Goal: Task Accomplishment & Management: Use online tool/utility

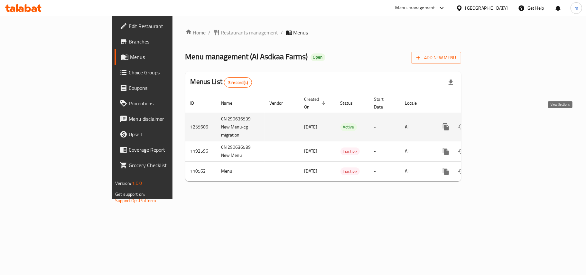
click at [496, 123] on icon "enhanced table" at bounding box center [492, 127] width 8 height 8
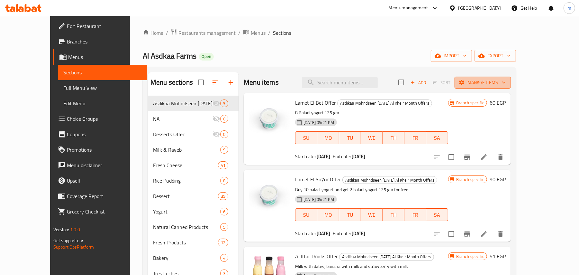
click at [506, 85] on span "Manage items" at bounding box center [483, 82] width 46 height 8
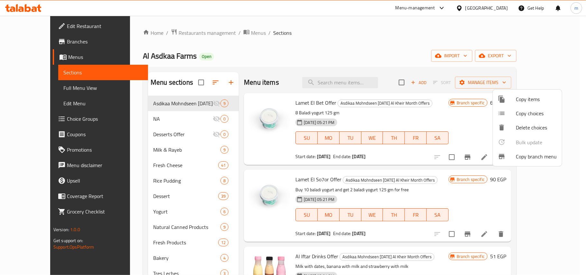
click at [532, 156] on span "Copy branch menu" at bounding box center [535, 156] width 41 height 8
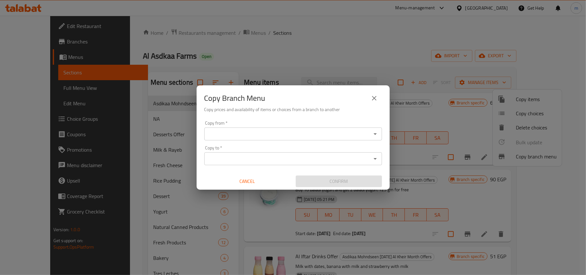
click at [267, 138] on input "Copy from   *" at bounding box center [287, 133] width 163 height 9
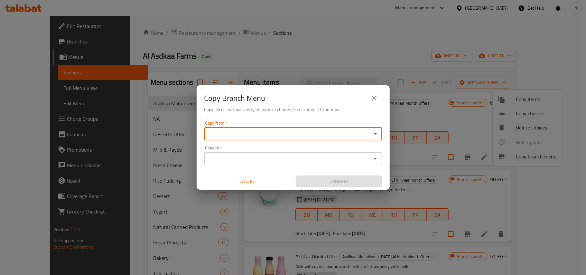
paste input "755859"
type input "755859"
click at [265, 135] on input "Copy from   *" at bounding box center [287, 133] width 163 height 9
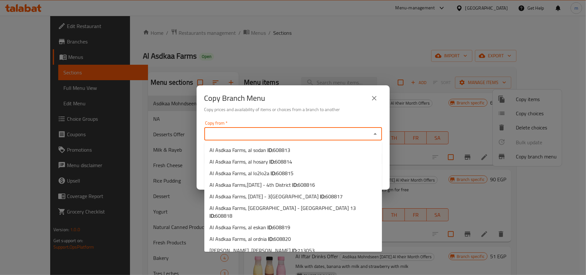
paste input "Al Asdkaa Farms, Shobra - Gesr Shobra"
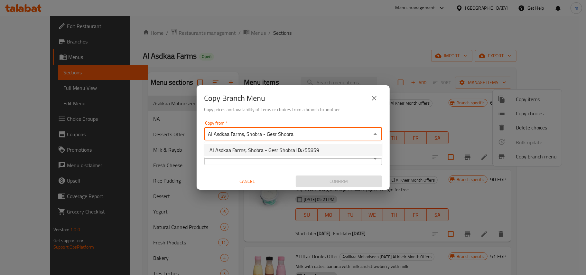
click at [281, 151] on span "Al Asdkaa Farms, Shobra - Gesr Shobra ID: 755859" at bounding box center [264, 150] width 110 height 8
click at [306, 135] on input "Al Asdkaa Farms, Shobra - Gesr Shobra" at bounding box center [287, 133] width 163 height 9
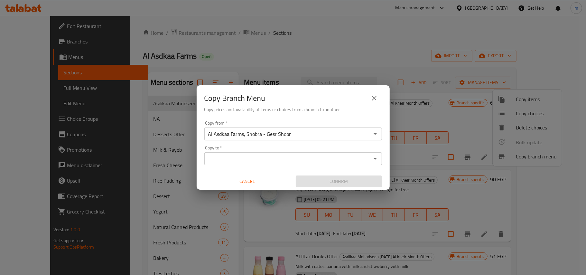
type input "Al Asdkaa Farms, Shobra - Gesr Shobra"
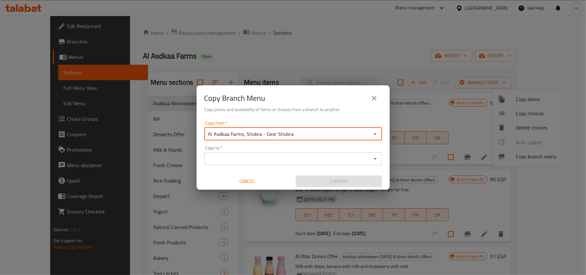
click at [260, 157] on input "Copy to   *" at bounding box center [287, 158] width 163 height 9
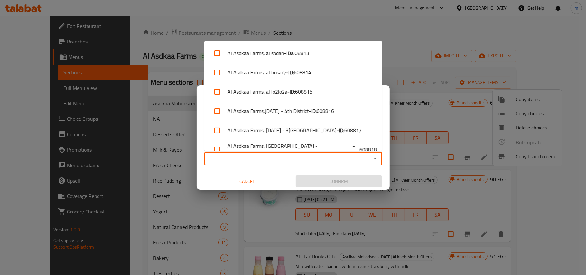
paste input "Al Asdkaa Farms, Faisal - Maryoteya"
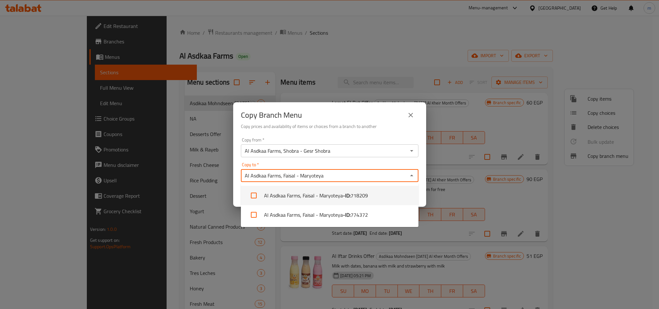
type input "Al Asdkaa Farms, Faisal - Maryoteya"
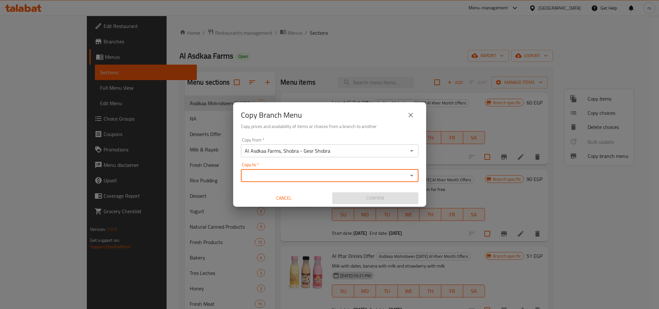
click at [285, 174] on input "Copy to   *" at bounding box center [324, 175] width 163 height 9
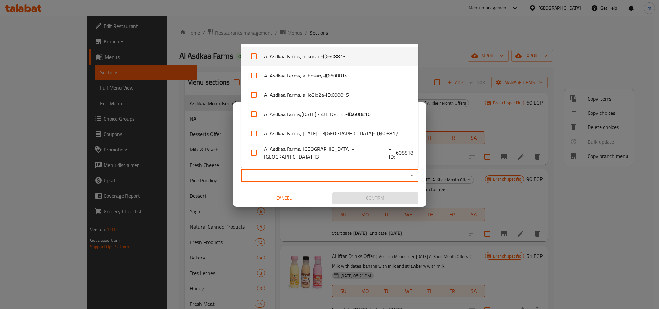
click at [494, 36] on div "Copy Branch Menu Copy prices and availability of items or choices from a branch…" at bounding box center [329, 154] width 659 height 309
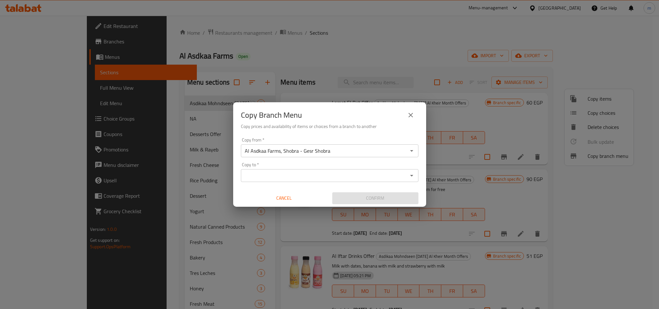
click at [343, 153] on input "Al Asdkaa Farms, Shobra - Gesr Shobra" at bounding box center [324, 150] width 163 height 9
click at [338, 154] on input "Al Asdkaa Farms, Shobra - Gesr Shobra" at bounding box center [324, 150] width 163 height 9
drag, startPoint x: 346, startPoint y: 151, endPoint x: 197, endPoint y: 165, distance: 149.9
click at [197, 165] on div "Copy Branch Menu Copy prices and availability of items or choices from a branch…" at bounding box center [329, 154] width 659 height 309
click at [411, 150] on icon "Open" at bounding box center [411, 151] width 3 height 2
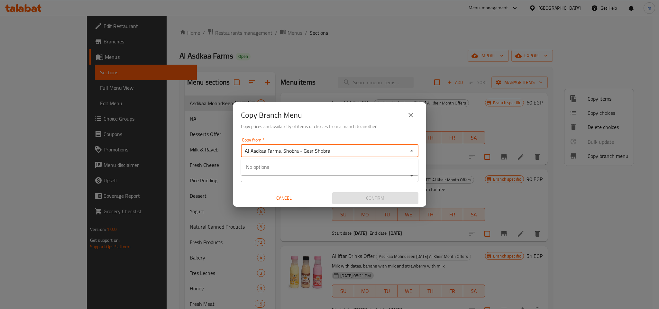
paste input "755859"
type input "Al Asdkaa Farms, Shobra - Gesr Shobra"
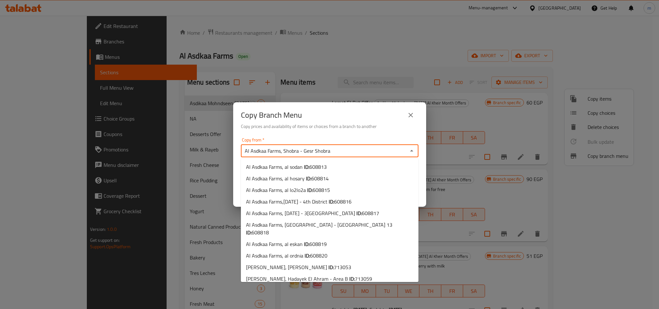
scroll to position [65, 0]
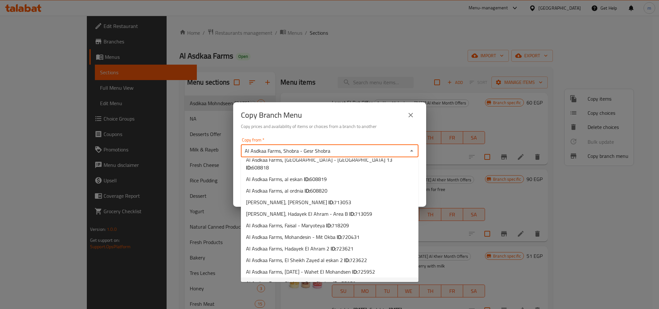
click at [351, 274] on span "755859" at bounding box center [346, 283] width 17 height 10
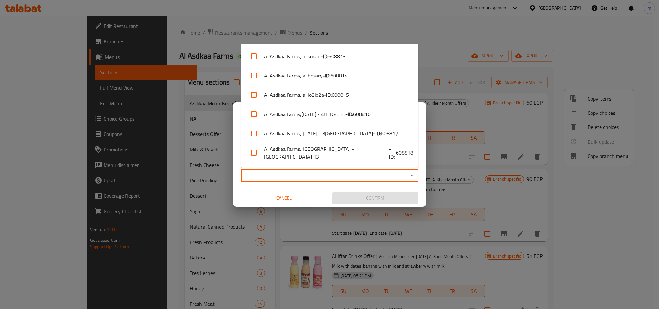
click at [303, 172] on input "Copy to   *" at bounding box center [324, 175] width 163 height 9
paste input "774372"
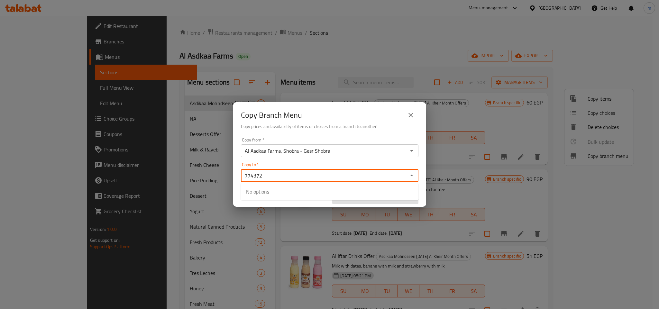
type input "774372"
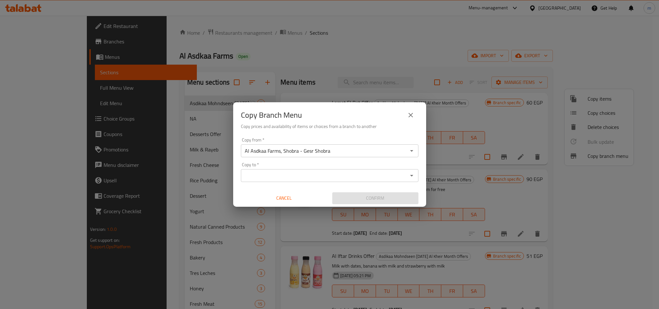
click at [269, 173] on input "Copy to   *" at bounding box center [324, 175] width 163 height 9
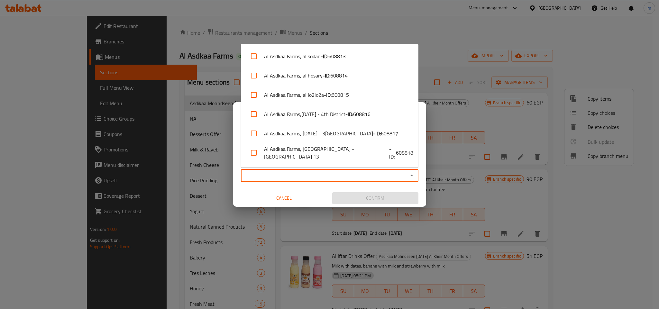
paste input "Al Asdkaa Farms, Faisal - Maryoteya"
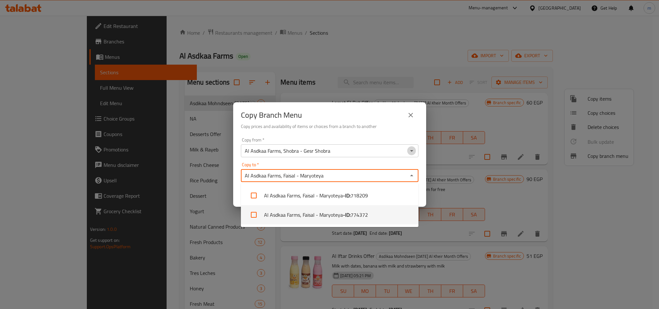
click at [412, 151] on icon "Open" at bounding box center [412, 151] width 8 height 8
type input "Al Asdkaa Farms, Faisal - Maryoteya"
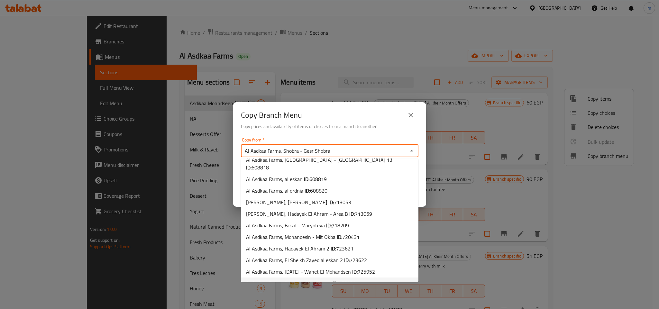
click at [318, 274] on span "Al Asdkaa Farms, Shobra - Gesr Shobra ID: 755859" at bounding box center [301, 283] width 110 height 8
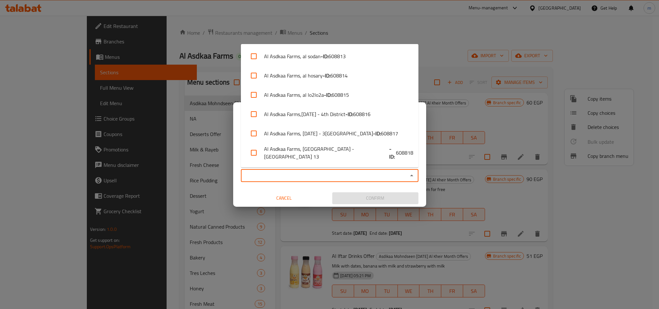
click at [332, 178] on input "Copy to   *" at bounding box center [324, 175] width 163 height 9
paste input "Al Asdkaa Farms, Faisal - Maryoteya"
type input "Al Asdkaa Farms, Faisal - Maryoteya"
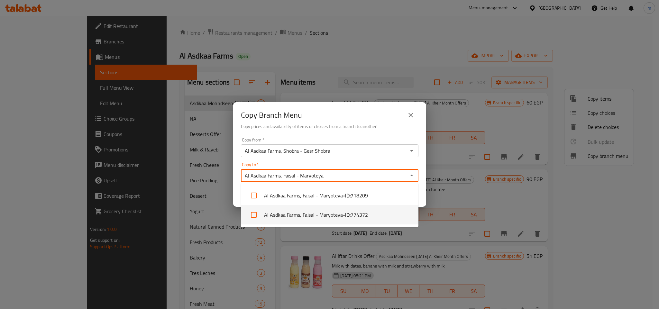
click at [330, 214] on li "Al Asdkaa Farms, Faisal - Maryoteya - ID: 774372" at bounding box center [330, 214] width 178 height 19
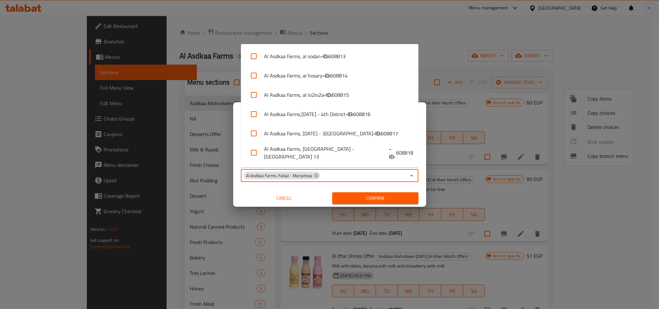
scroll to position [208, 0]
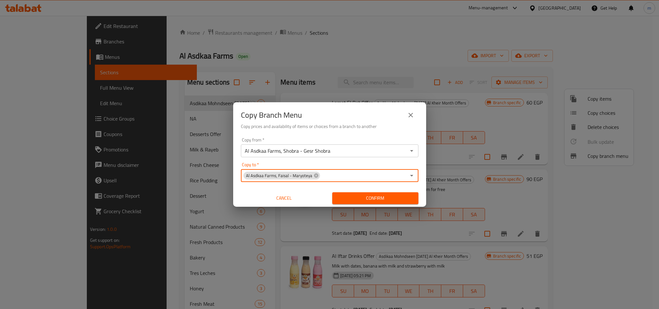
click at [372, 198] on span "Confirm" at bounding box center [375, 198] width 76 height 8
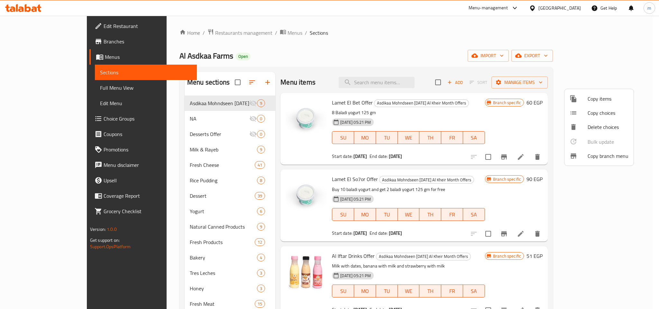
click at [585, 159] on span "Copy branch menu" at bounding box center [608, 156] width 41 height 8
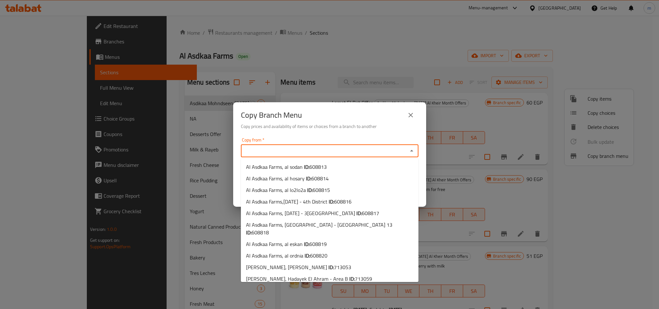
click at [331, 151] on input "Copy from   *" at bounding box center [324, 150] width 163 height 9
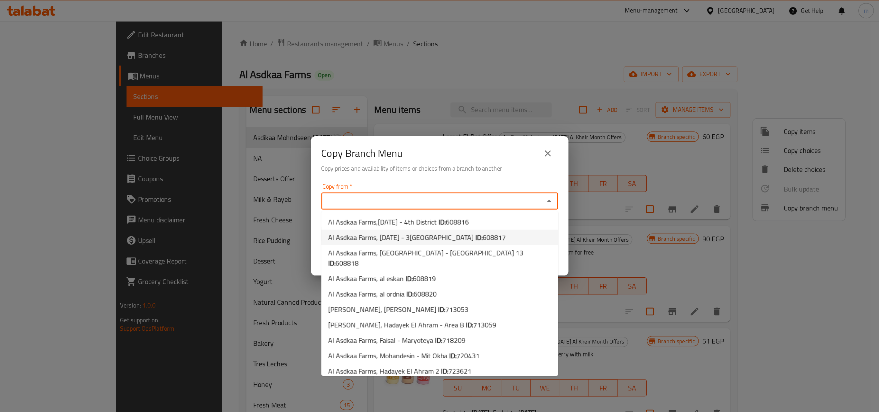
scroll to position [78, 0]
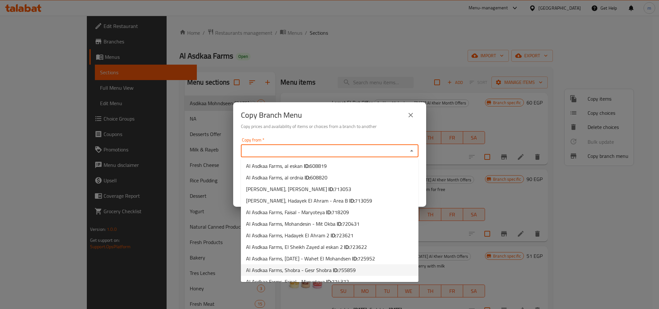
click at [342, 265] on span "755859" at bounding box center [346, 270] width 17 height 10
type input "Al Asdkaa Farms, Shobra - Gesr Shobra"
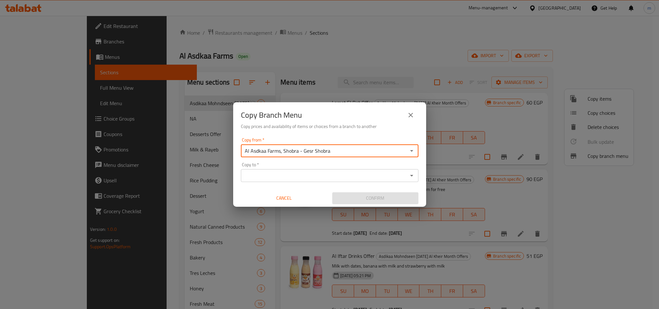
click at [327, 175] on input "Copy to   *" at bounding box center [324, 175] width 163 height 9
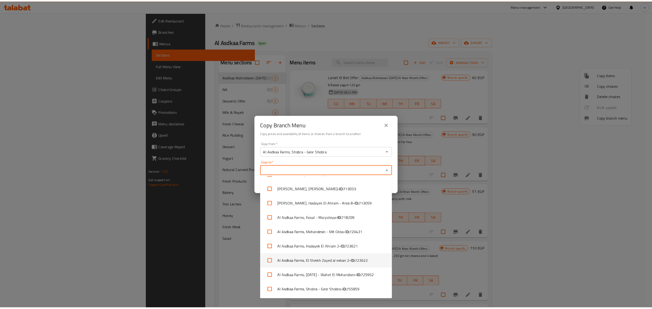
scroll to position [169, 0]
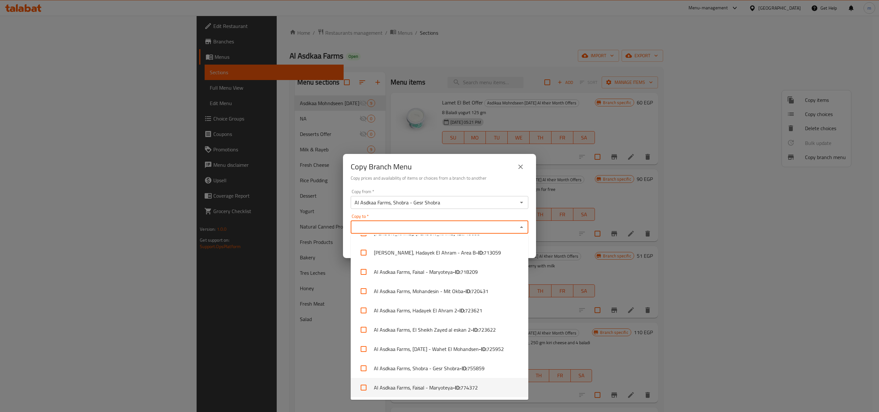
click at [446, 274] on li "Al Asdkaa Farms, Faisal - Maryoteya - ID: 774372" at bounding box center [440, 387] width 178 height 19
checkbox input "true"
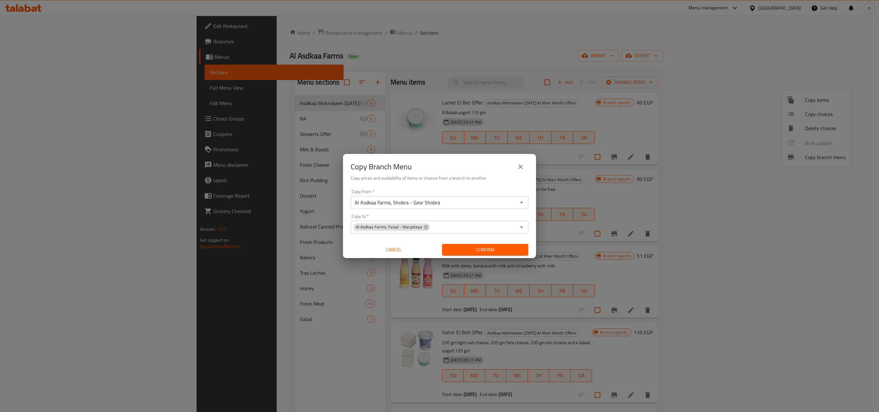
click at [585, 47] on div "Copy Branch Menu Copy prices and availability of items or choices from a branch…" at bounding box center [439, 206] width 879 height 412
click at [585, 33] on div "Copy Branch Menu Copy prices and availability of items or choices from a branch…" at bounding box center [439, 206] width 879 height 412
click at [516, 162] on button "close" at bounding box center [520, 166] width 15 height 15
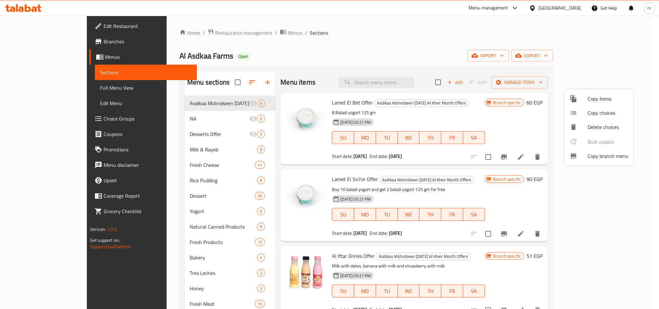
click at [585, 143] on div at bounding box center [329, 154] width 659 height 309
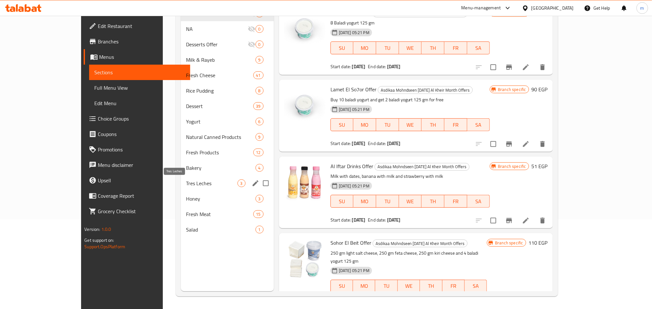
scroll to position [90, 0]
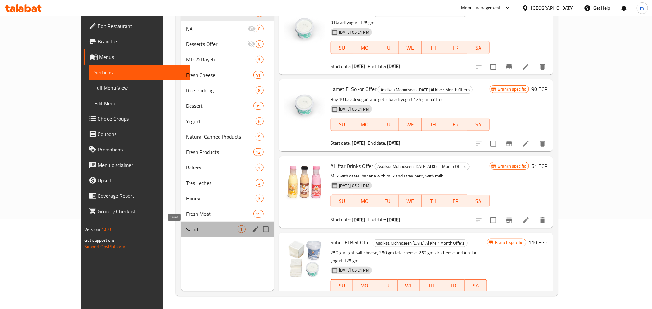
click at [186, 232] on span "Salad" at bounding box center [211, 229] width 51 height 8
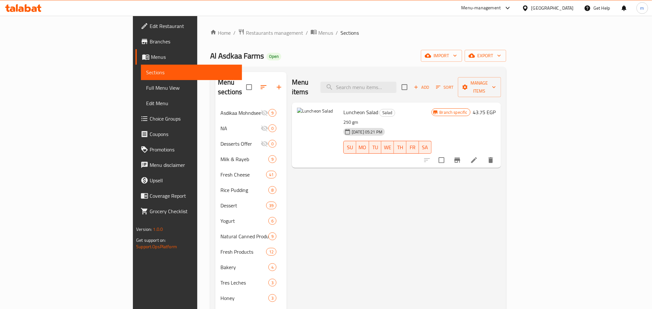
click at [146, 87] on span "Full Menu View" at bounding box center [191, 88] width 90 height 8
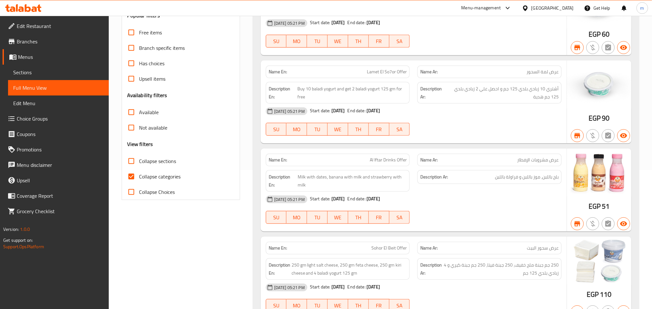
scroll to position [145, 0]
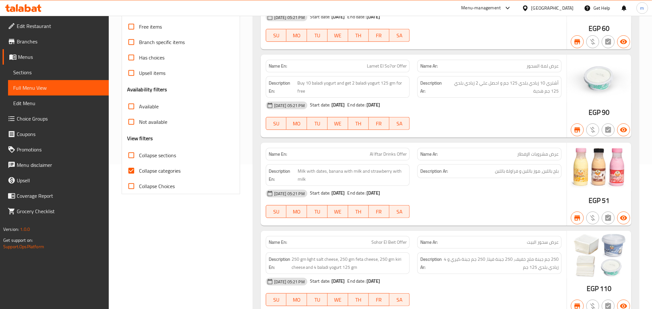
click at [155, 157] on span "Collapse sections" at bounding box center [157, 155] width 37 height 8
click at [139, 157] on input "Collapse sections" at bounding box center [130, 155] width 15 height 15
checkbox input "true"
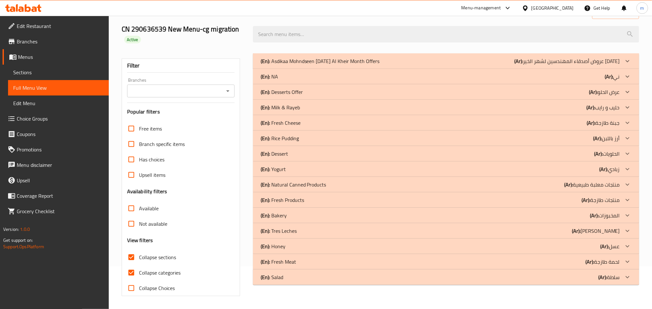
scroll to position [43, 0]
click at [585, 65] on p "(Ar): سلطة" at bounding box center [566, 61] width 105 height 8
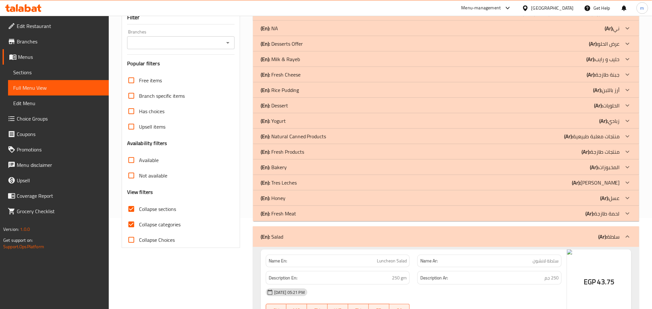
scroll to position [96, 0]
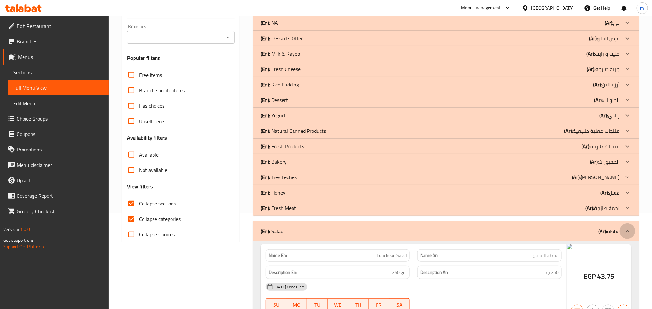
click at [585, 231] on icon at bounding box center [627, 231] width 8 height 8
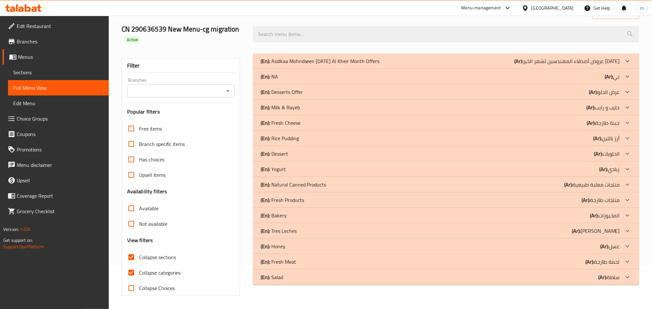
scroll to position [43, 0]
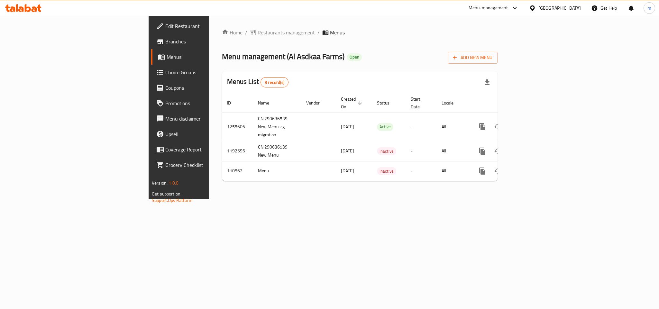
click at [167, 55] on span "Menus" at bounding box center [210, 57] width 87 height 8
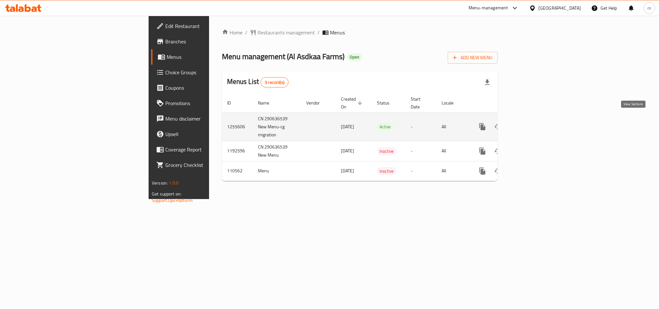
click at [532, 124] on icon "enhanced table" at bounding box center [529, 127] width 6 height 6
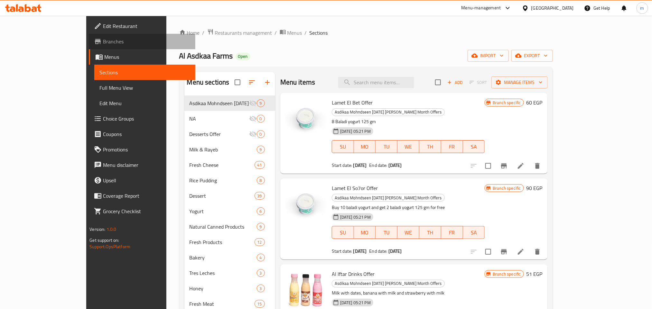
click at [103, 41] on span "Branches" at bounding box center [146, 42] width 87 height 8
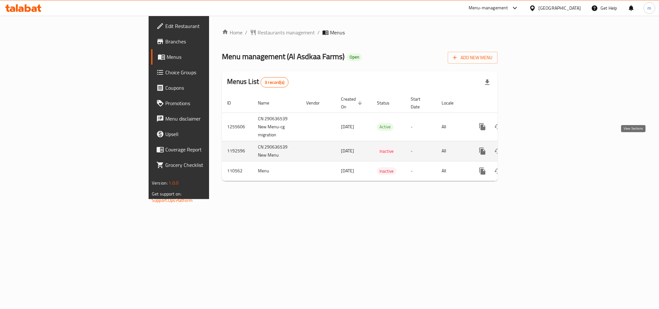
click at [533, 147] on icon "enhanced table" at bounding box center [529, 151] width 8 height 8
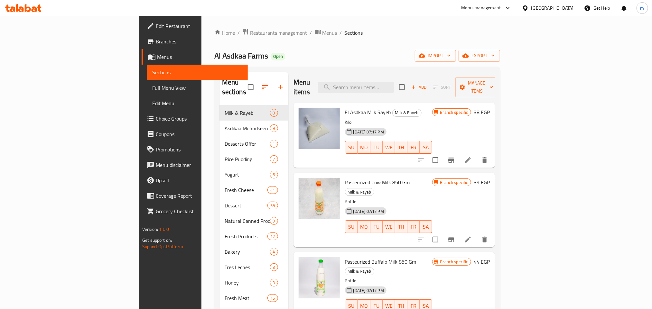
click at [156, 45] on span "Branches" at bounding box center [199, 42] width 87 height 8
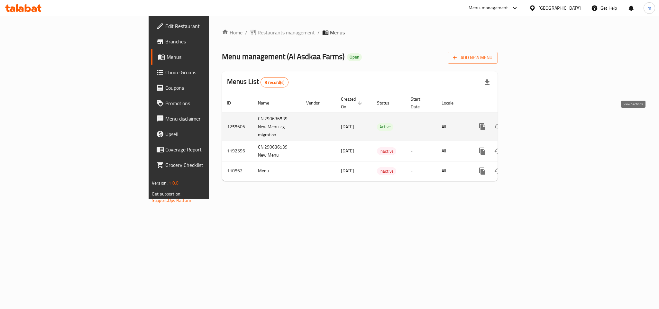
click at [532, 124] on icon "enhanced table" at bounding box center [529, 127] width 6 height 6
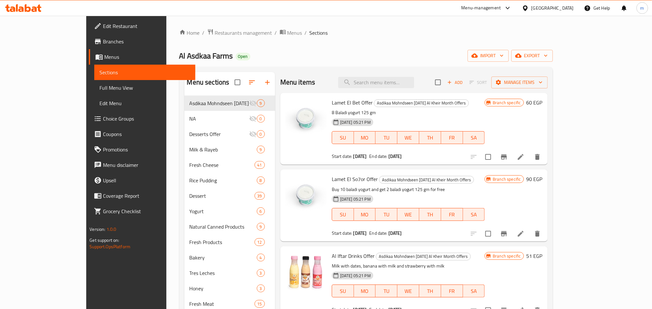
click at [99, 84] on span "Full Menu View" at bounding box center [144, 88] width 90 height 8
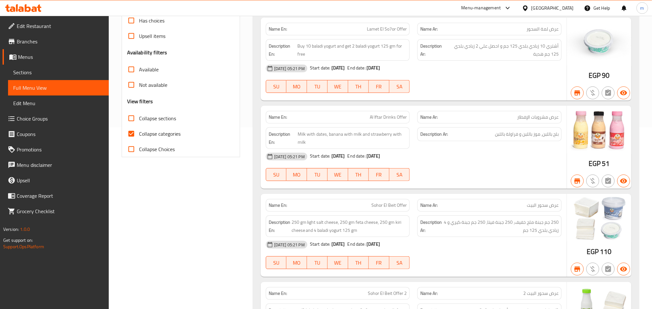
scroll to position [193, 0]
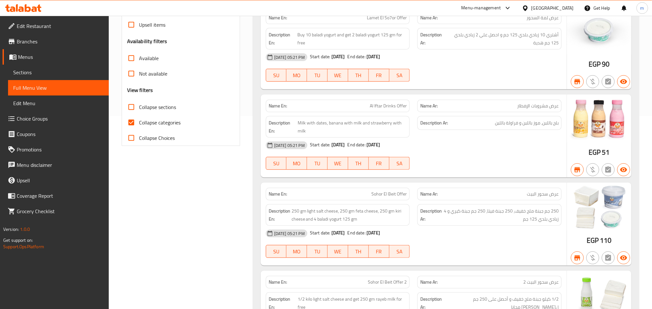
click at [147, 108] on span "Collapse sections" at bounding box center [157, 107] width 37 height 8
click at [139, 108] on input "Collapse sections" at bounding box center [130, 106] width 15 height 15
checkbox input "true"
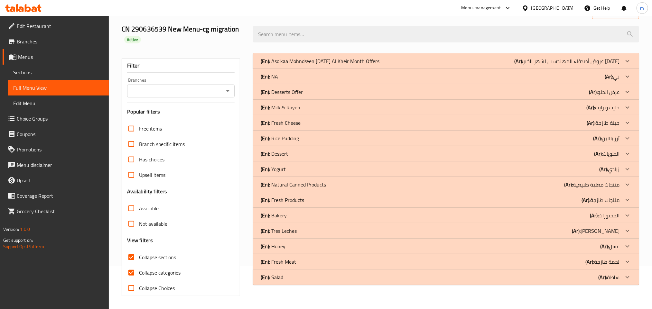
scroll to position [43, 0]
click at [627, 65] on icon at bounding box center [627, 61] width 8 height 8
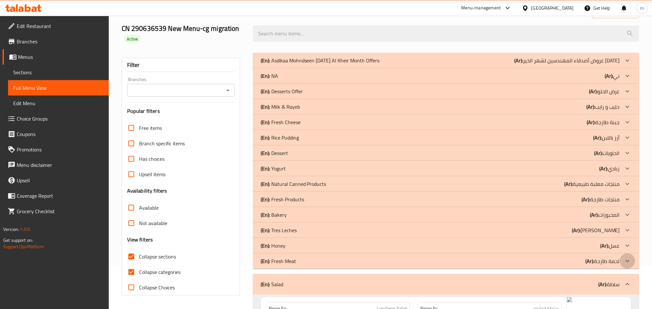
click at [629, 64] on icon at bounding box center [627, 61] width 8 height 8
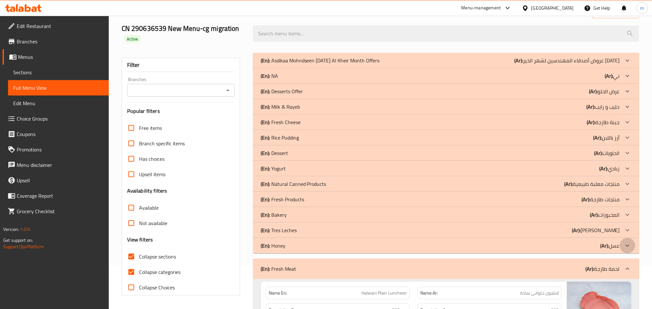
click at [629, 64] on icon at bounding box center [627, 61] width 8 height 8
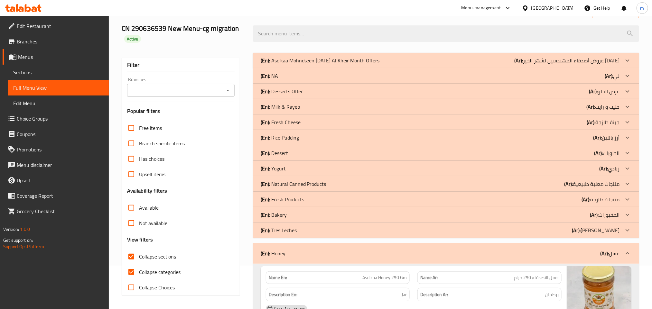
click at [626, 64] on icon at bounding box center [627, 61] width 8 height 8
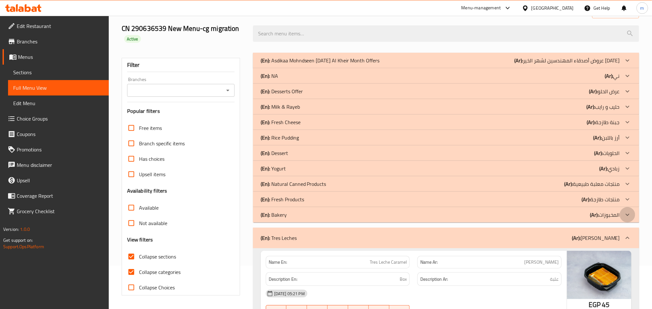
click at [628, 64] on icon at bounding box center [627, 61] width 8 height 8
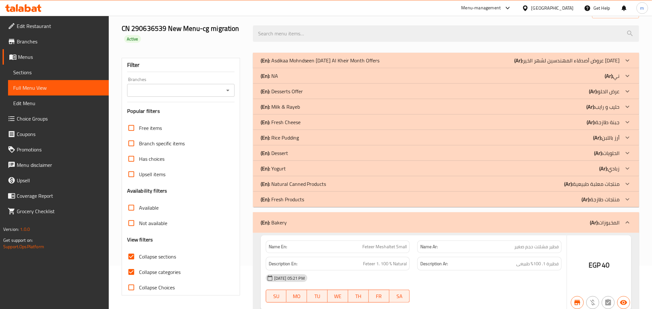
click at [629, 64] on icon at bounding box center [627, 61] width 8 height 8
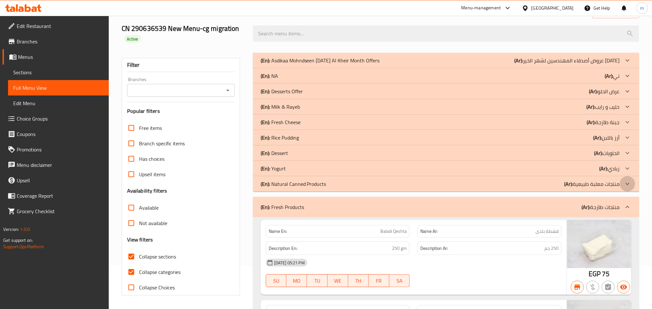
click at [627, 61] on icon at bounding box center [627, 60] width 4 height 2
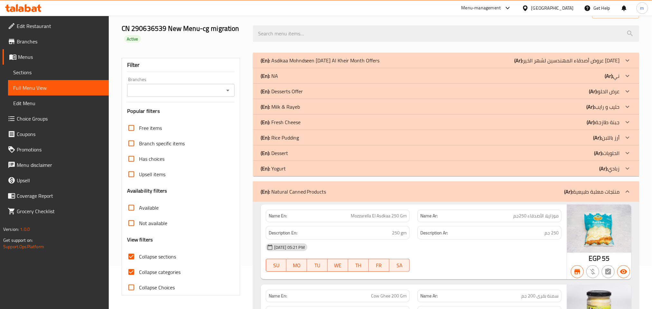
click at [628, 64] on icon at bounding box center [627, 61] width 8 height 8
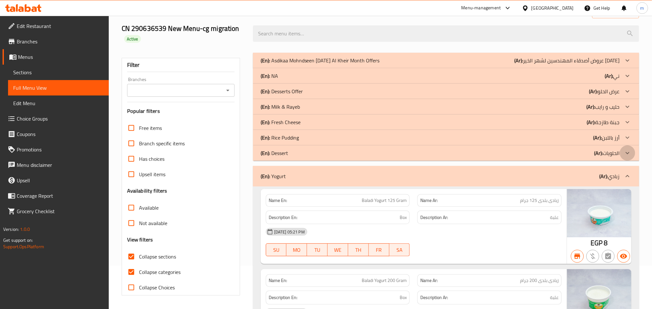
click at [627, 64] on icon at bounding box center [627, 61] width 8 height 8
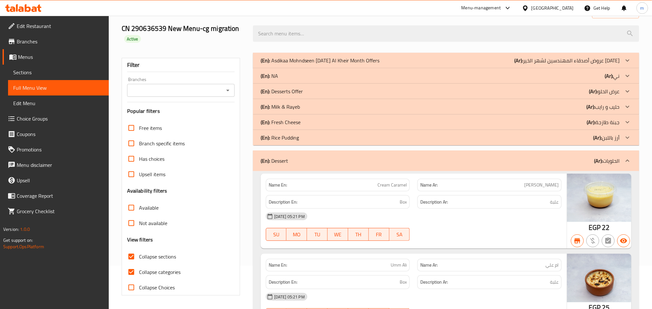
click at [629, 64] on icon at bounding box center [627, 61] width 8 height 8
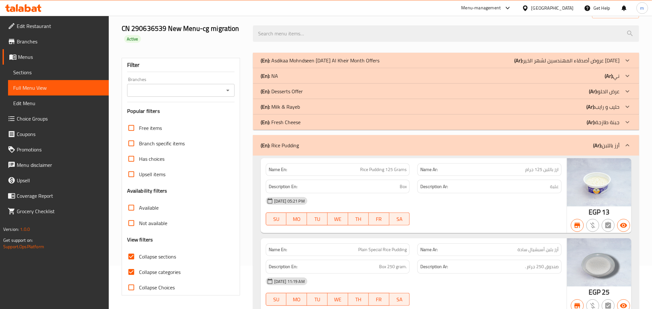
click at [628, 64] on icon at bounding box center [627, 61] width 8 height 8
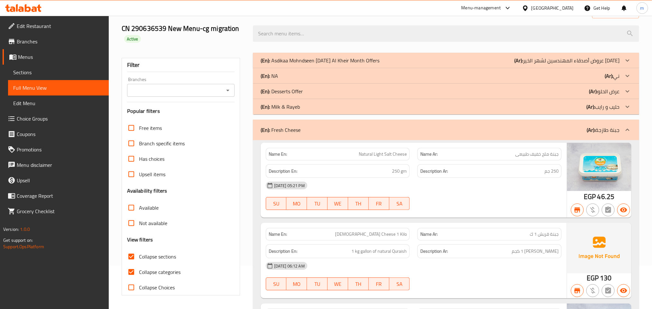
click at [627, 61] on icon at bounding box center [627, 60] width 4 height 2
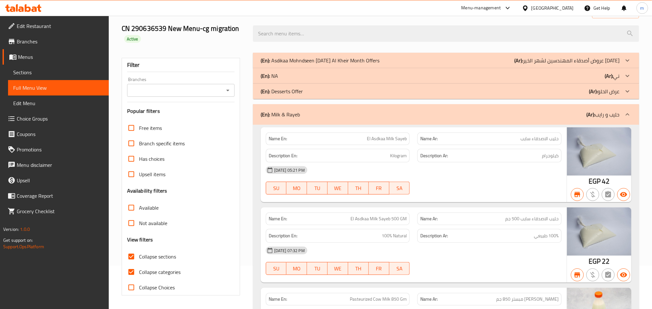
click at [627, 64] on icon at bounding box center [627, 61] width 8 height 8
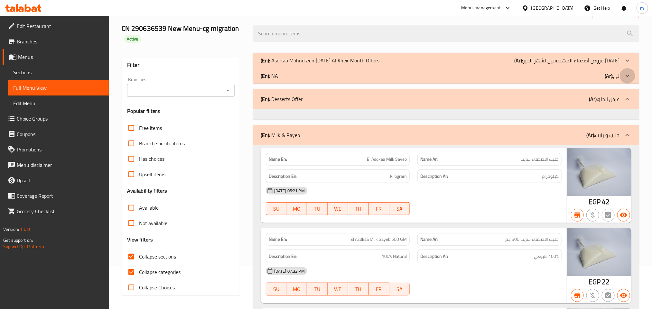
click at [625, 64] on icon at bounding box center [627, 61] width 8 height 8
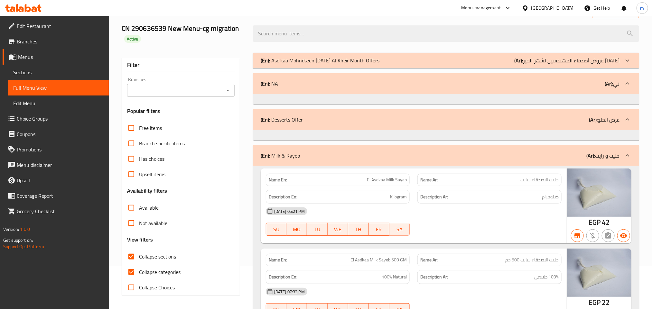
click at [628, 61] on icon at bounding box center [627, 61] width 8 height 8
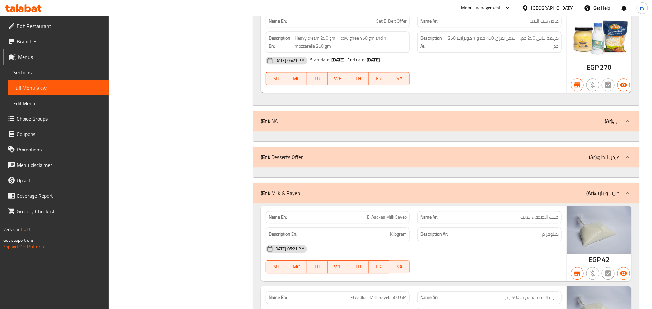
scroll to position [863, 0]
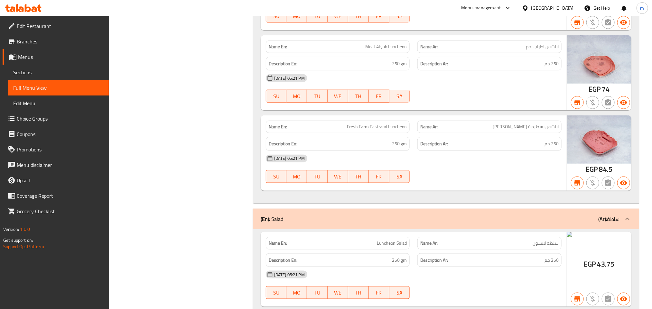
scroll to position [13418, 0]
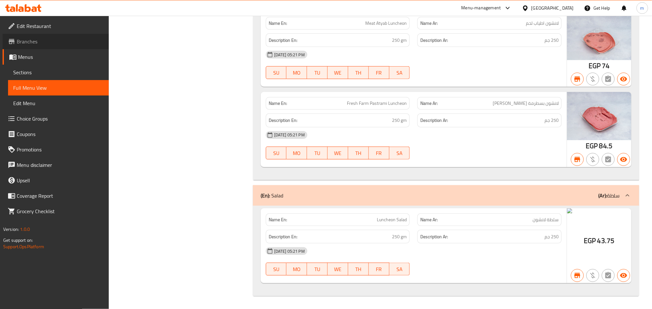
click at [44, 40] on span "Branches" at bounding box center [60, 42] width 87 height 8
